Goal: Task Accomplishment & Management: Complete application form

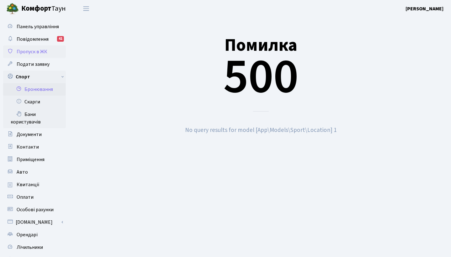
click at [28, 51] on span "Пропуск в ЖК" at bounding box center [32, 51] width 31 height 7
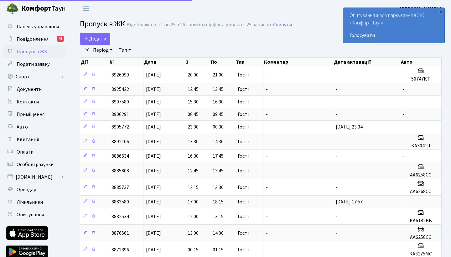
select select "25"
click at [94, 36] on span "Додати" at bounding box center [95, 38] width 22 height 7
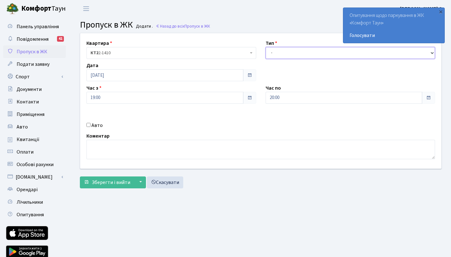
select select "3"
click at [89, 126] on input "Авто" at bounding box center [88, 125] width 4 height 4
checkbox input "true"
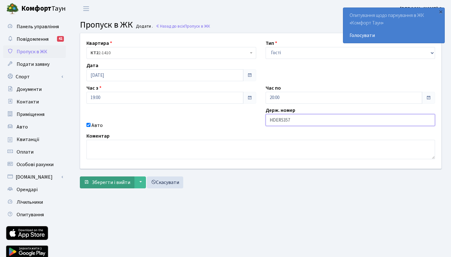
type input "HDER5357"
click at [119, 183] on span "Зберегти і вийти" at bounding box center [111, 182] width 39 height 7
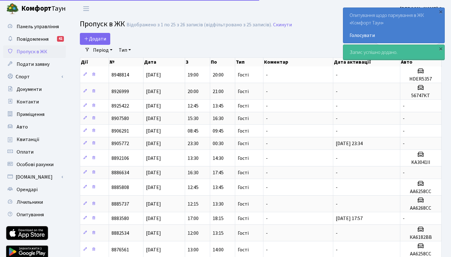
select select "25"
